Goal: Book appointment/travel/reservation

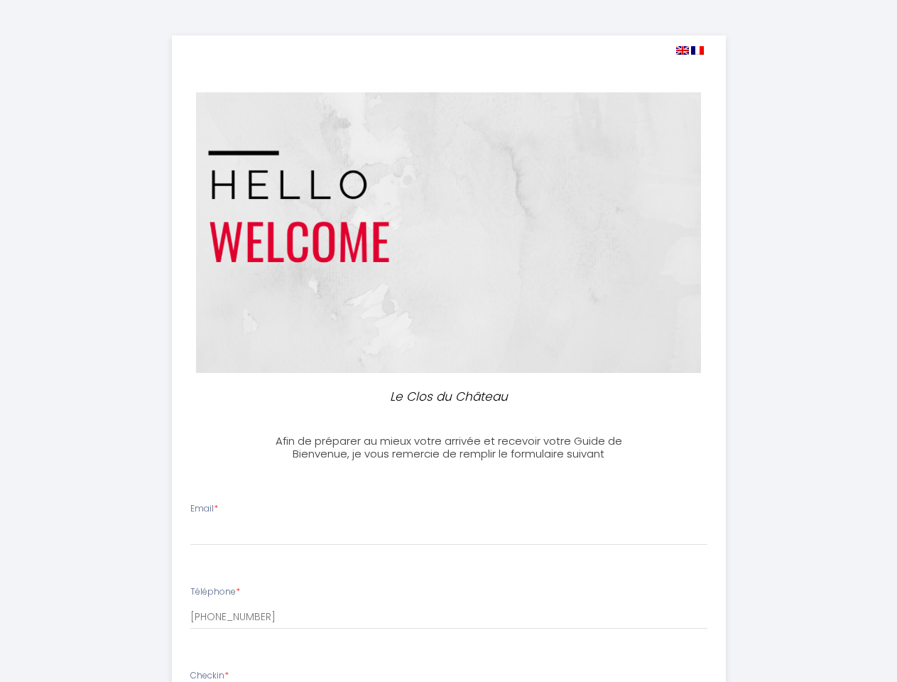
select select
click at [682, 50] on img at bounding box center [682, 50] width 13 height 9
select select
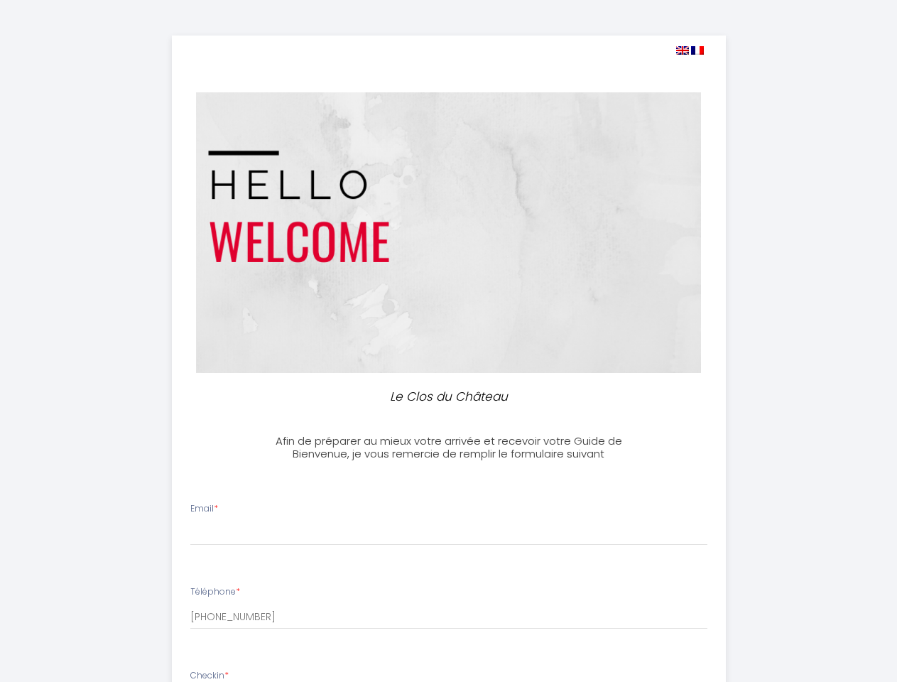
click at [698, 50] on img at bounding box center [697, 50] width 13 height 9
select select
